Goal: Submit feedback/report problem

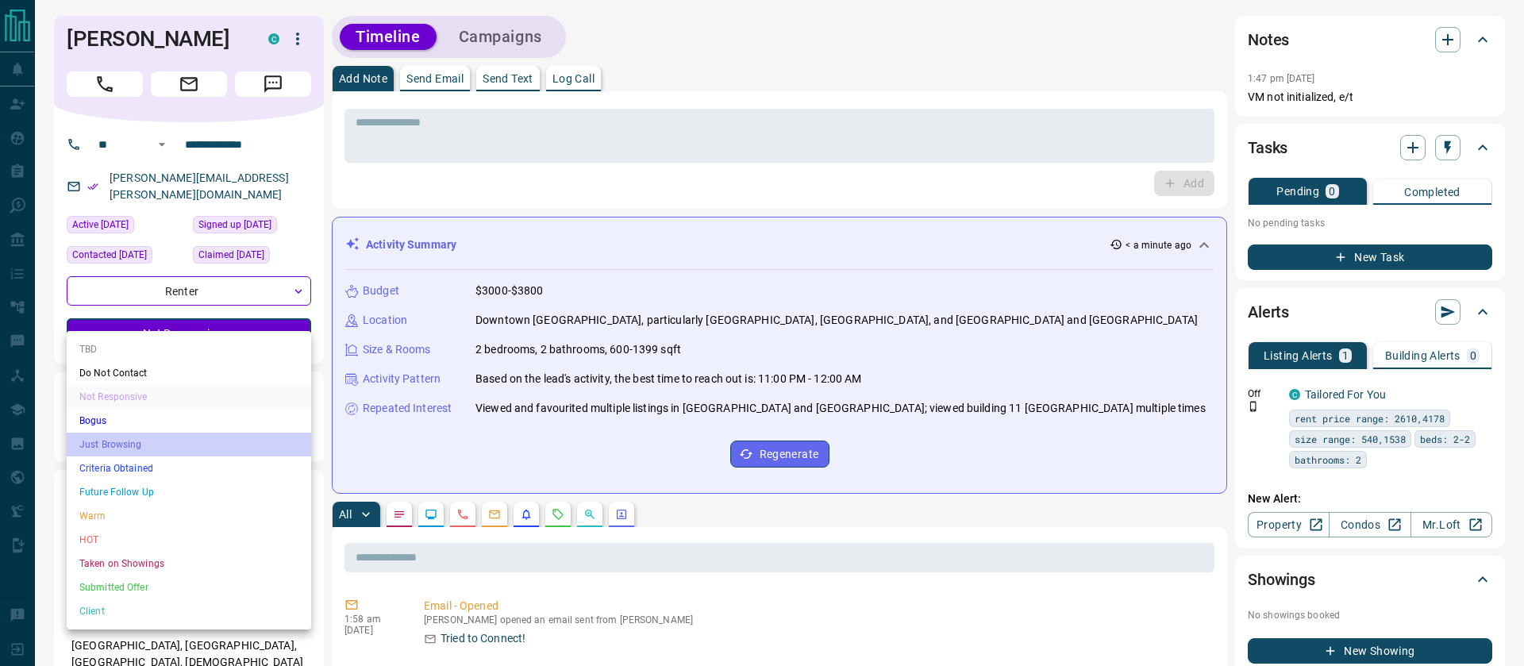
click at [131, 445] on li "Just Browsing" at bounding box center [189, 445] width 245 height 24
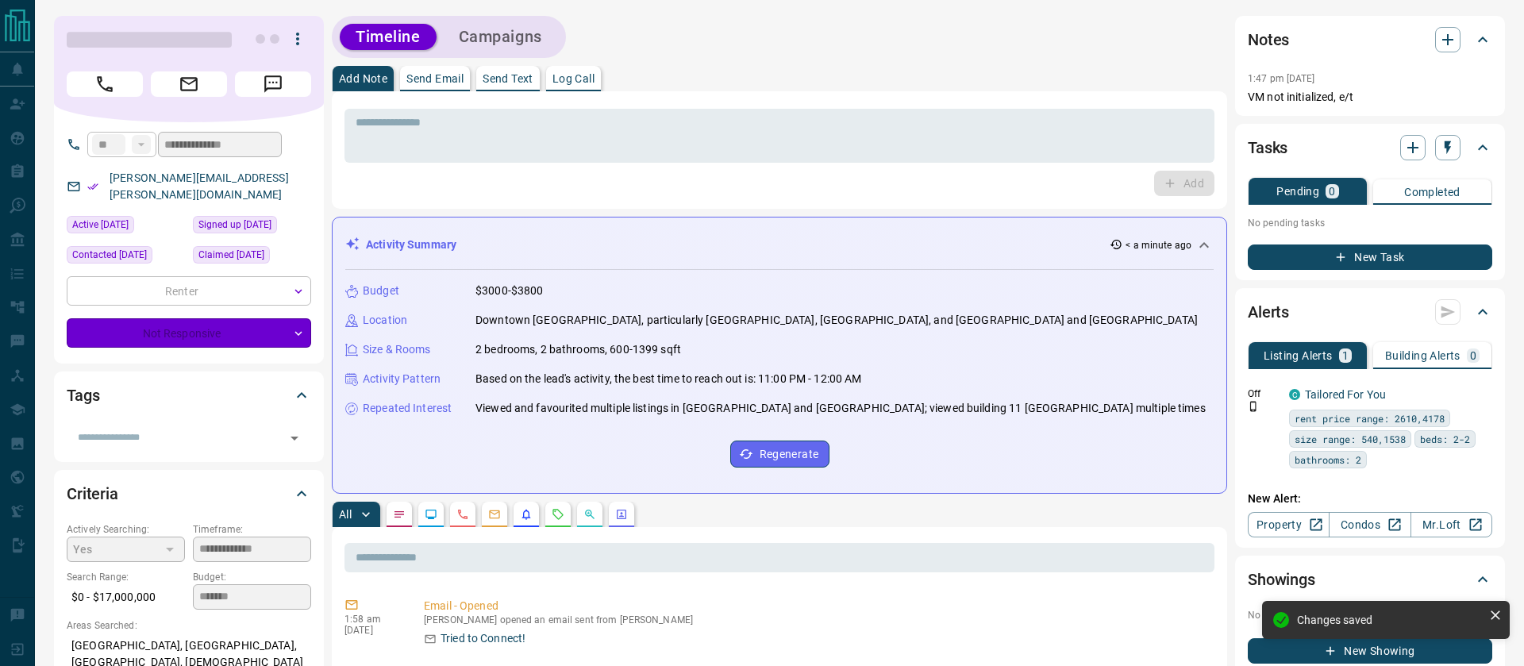
type input "*"
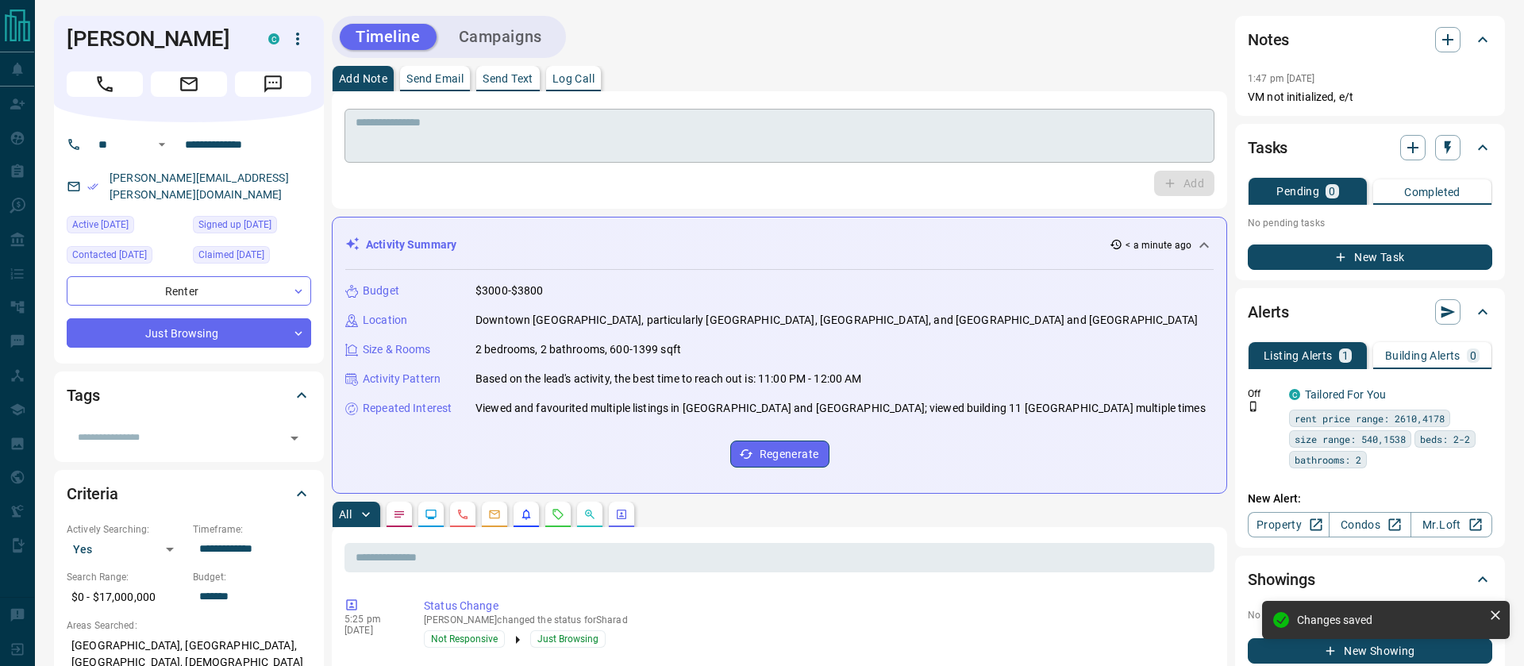
click at [439, 138] on textarea at bounding box center [780, 136] width 848 height 40
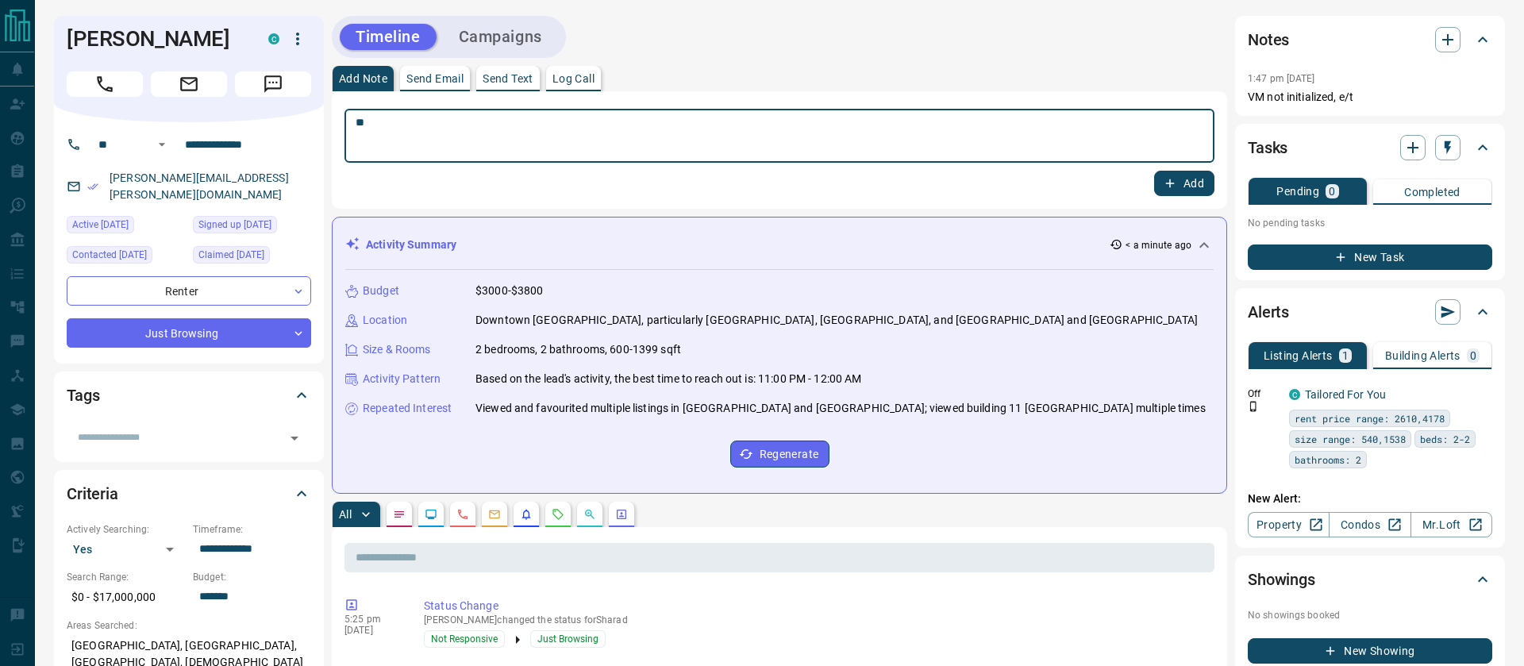
type textarea "*"
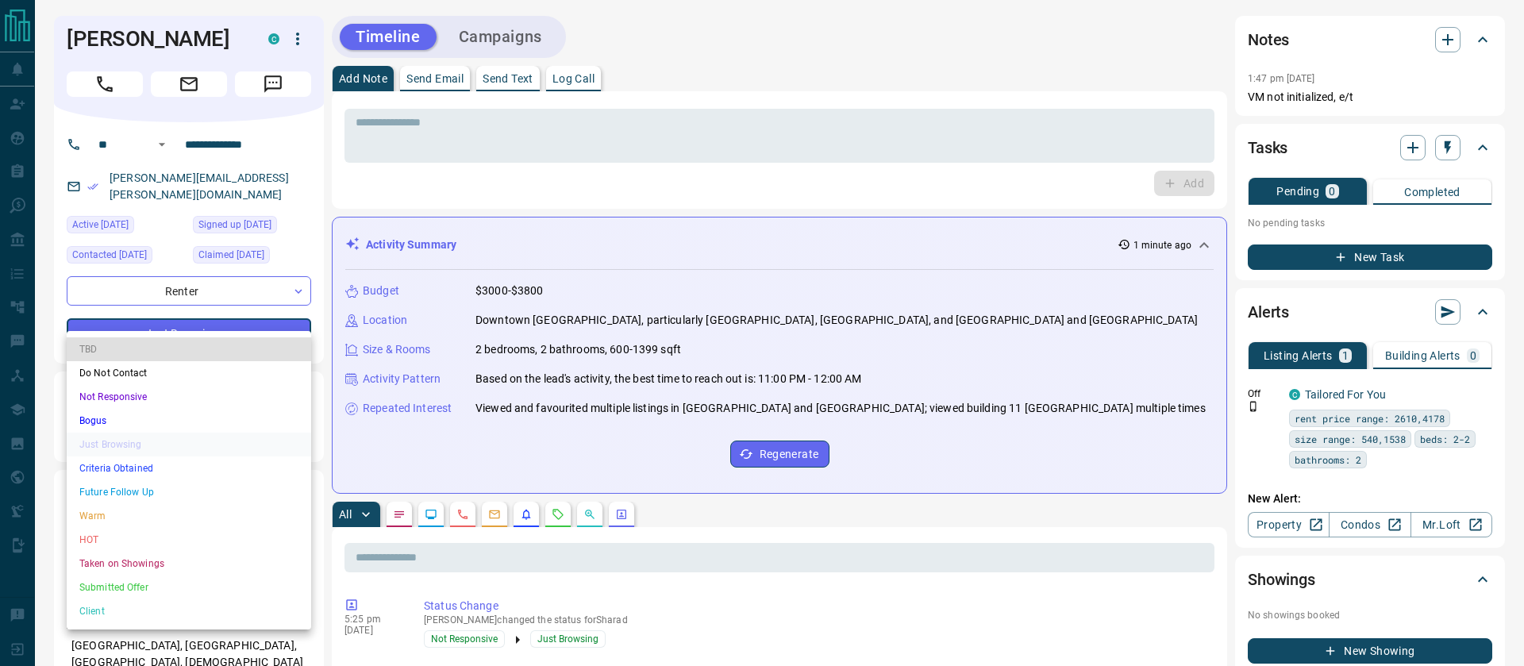
click at [156, 426] on li "Bogus" at bounding box center [189, 421] width 245 height 24
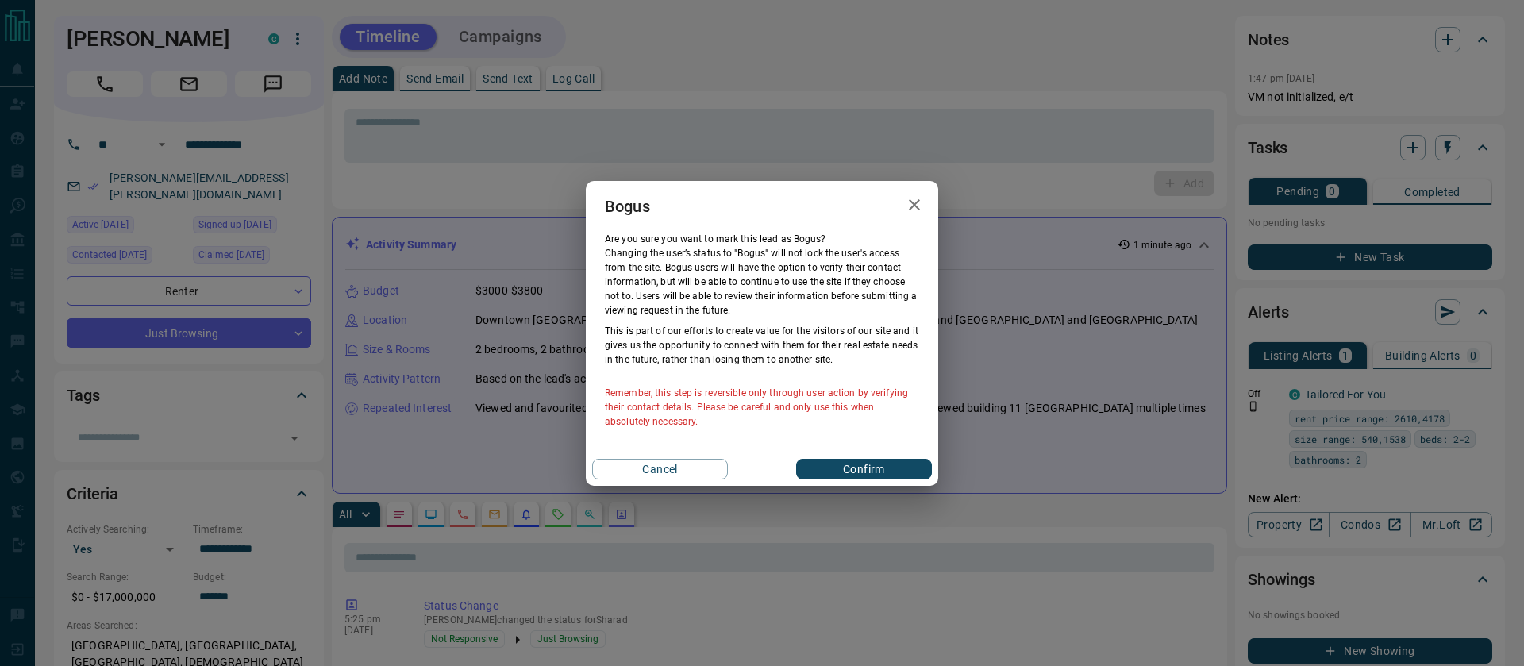
click at [829, 464] on button "Confirm" at bounding box center [864, 469] width 136 height 21
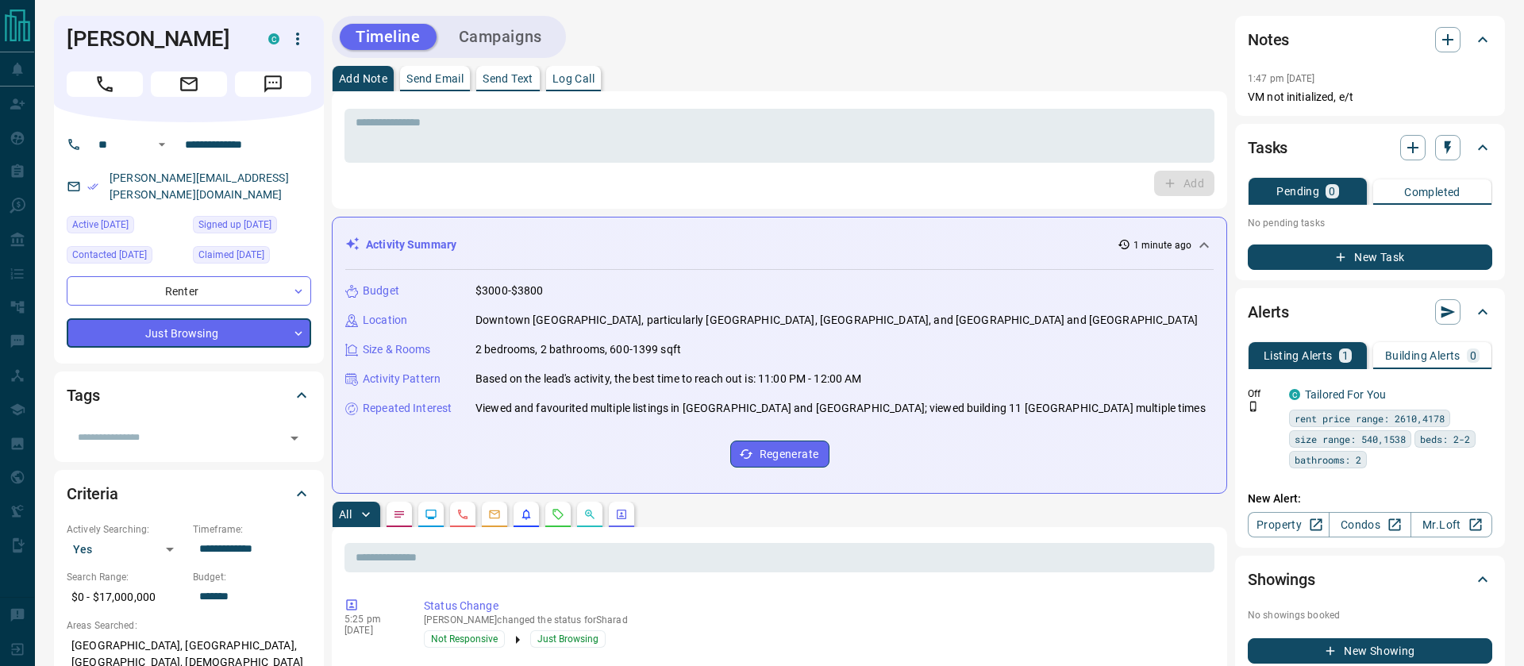
type input "**********"
type input "*"
